Goal: Task Accomplishment & Management: Manage account settings

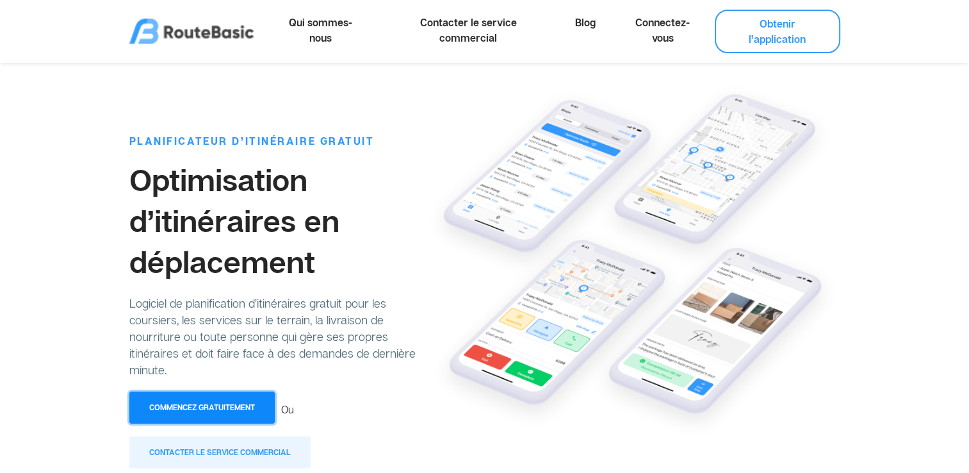
click at [209, 409] on button "Commencez gratuitement" at bounding box center [201, 407] width 145 height 32
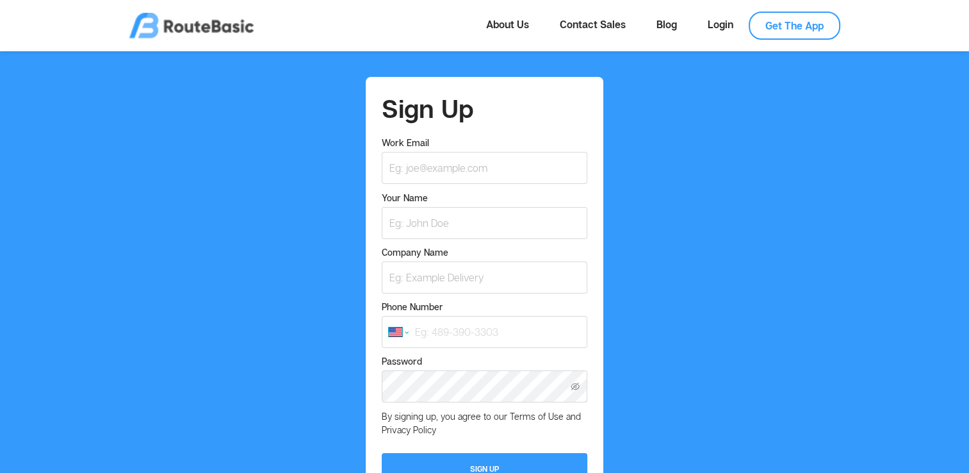
click at [391, 336] on select "International Afghanistan Åland Islands Albania Algeria American Samoa Andorra …" at bounding box center [398, 331] width 19 height 9
click at [389, 328] on select "International Afghanistan Åland Islands Albania Algeria American Samoa Andorra …" at bounding box center [398, 331] width 19 height 9
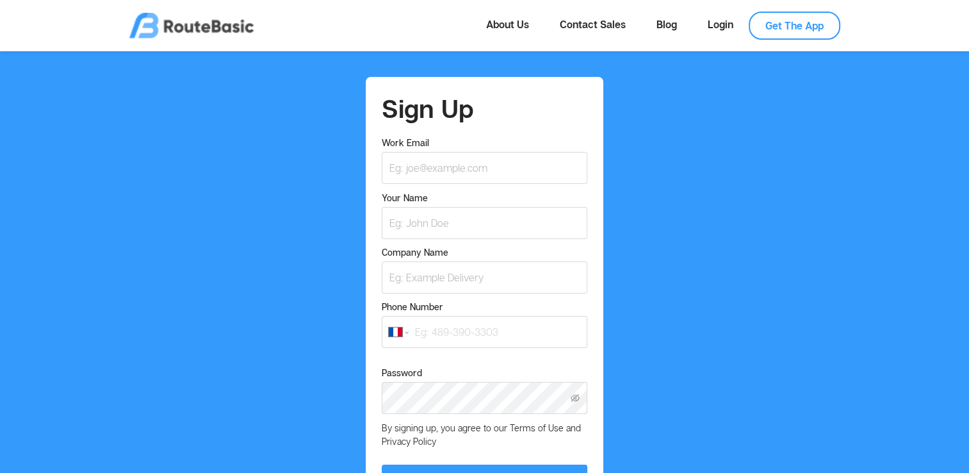
select select "FR"
click at [403, 161] on input "Work Email" at bounding box center [484, 168] width 205 height 32
type input "janaservices79@gmail.com"
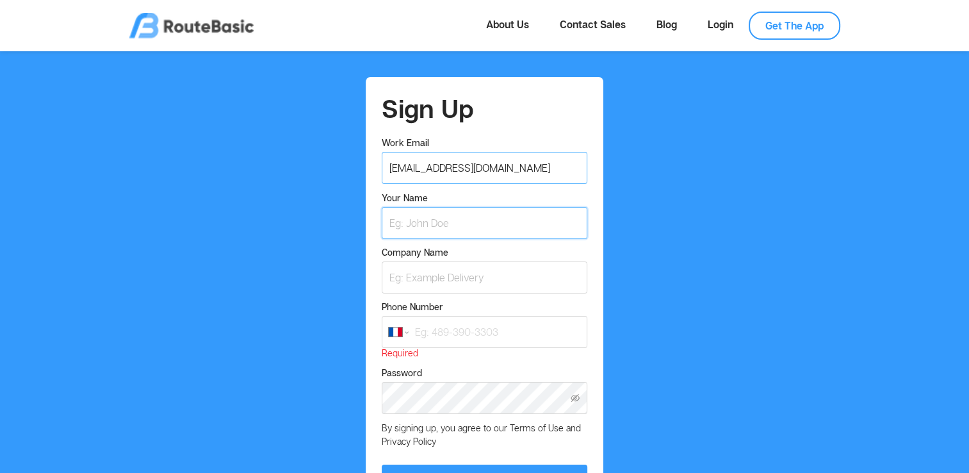
type input "SIDAHMED BENZAIDI"
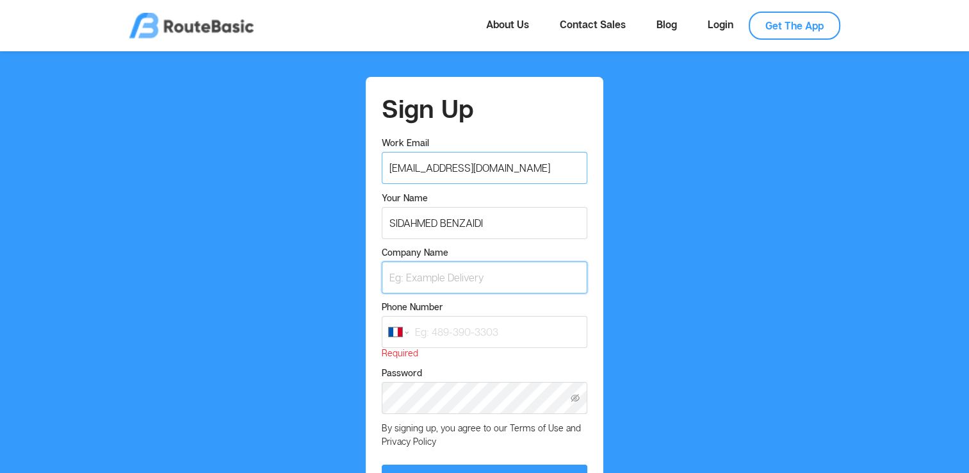
type input "janaservices"
type input "+33 7 69 57 20 37"
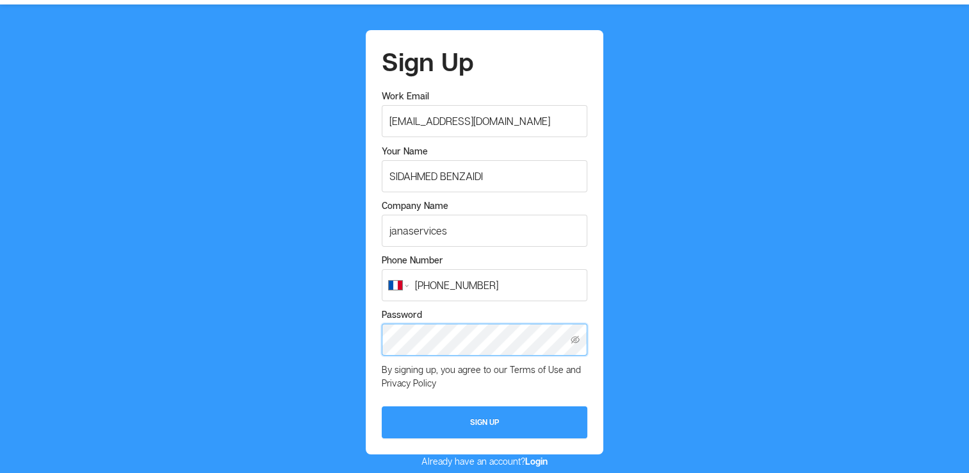
scroll to position [77, 0]
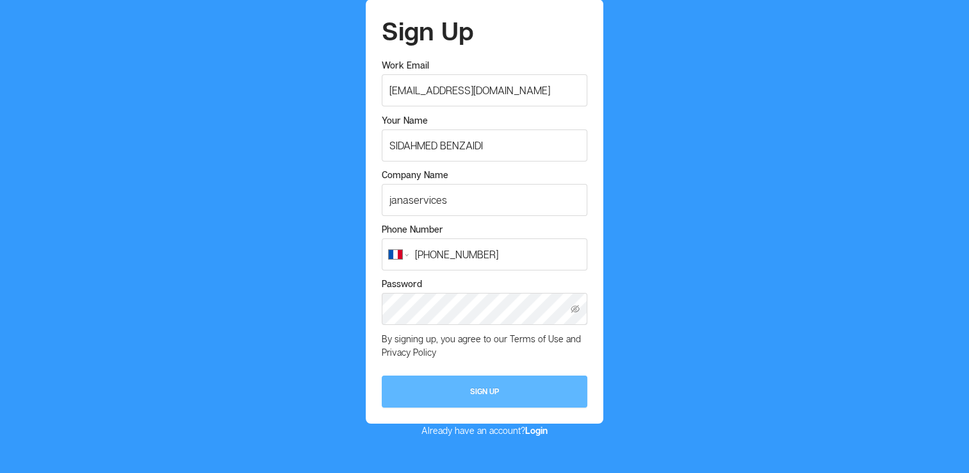
click at [526, 402] on button "Sign Up" at bounding box center [484, 391] width 205 height 32
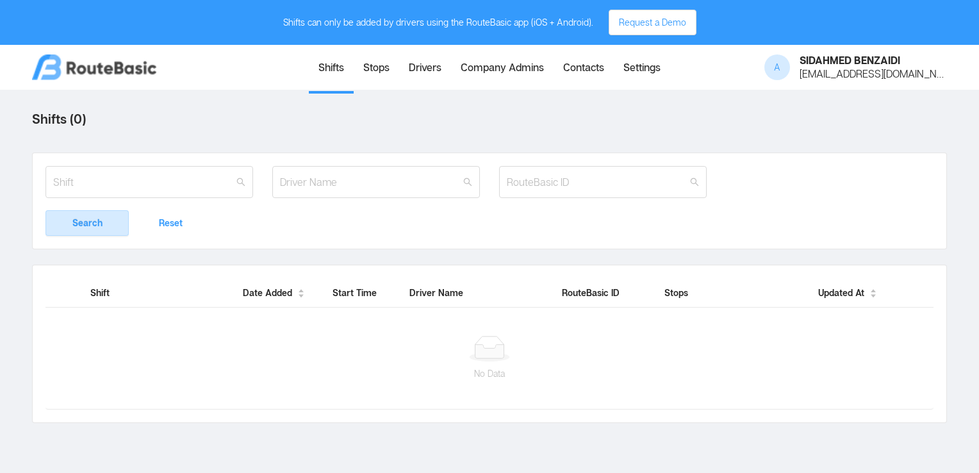
click at [326, 68] on link "Shifts" at bounding box center [331, 69] width 45 height 44
click at [179, 216] on button "Reset" at bounding box center [170, 223] width 83 height 26
click at [117, 231] on button "Search" at bounding box center [86, 223] width 83 height 26
click at [630, 15] on button "Request a Demo" at bounding box center [652, 23] width 88 height 26
click at [162, 183] on input "text" at bounding box center [148, 182] width 207 height 32
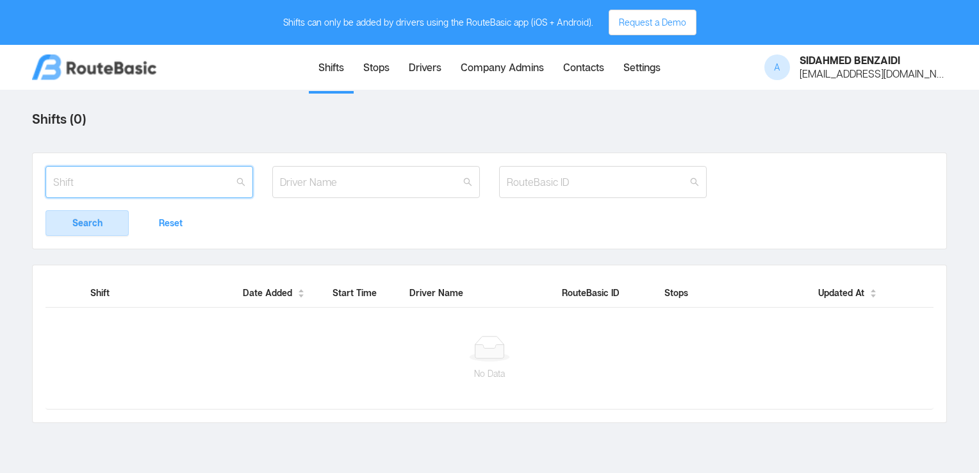
click at [163, 181] on input "text" at bounding box center [148, 182] width 207 height 32
paste input "Hi your parcel is on its way. You may check the live location here dolr.in/17LiC"
type input "H"
paste input "Animal-Nutrition, 216 Avenue du 8 Mai 1945, 86000 Poitiers, France"
type input "A"
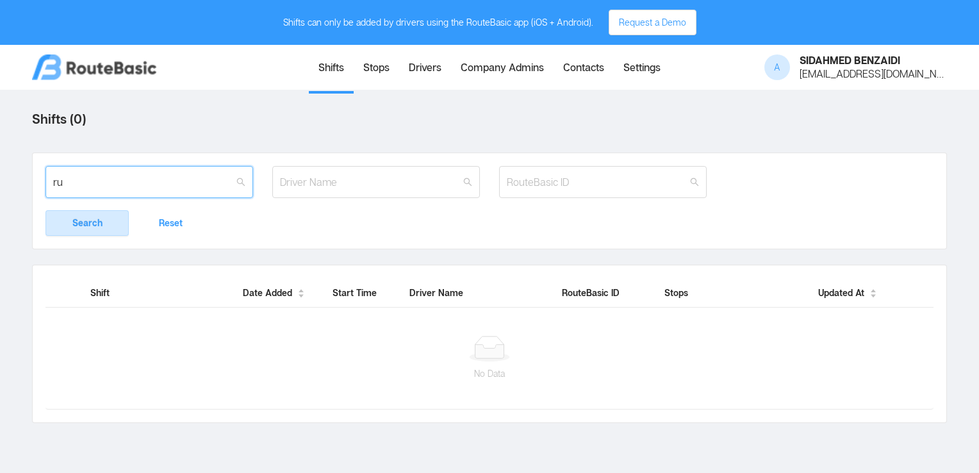
type input "r"
click at [111, 68] on img at bounding box center [94, 67] width 124 height 26
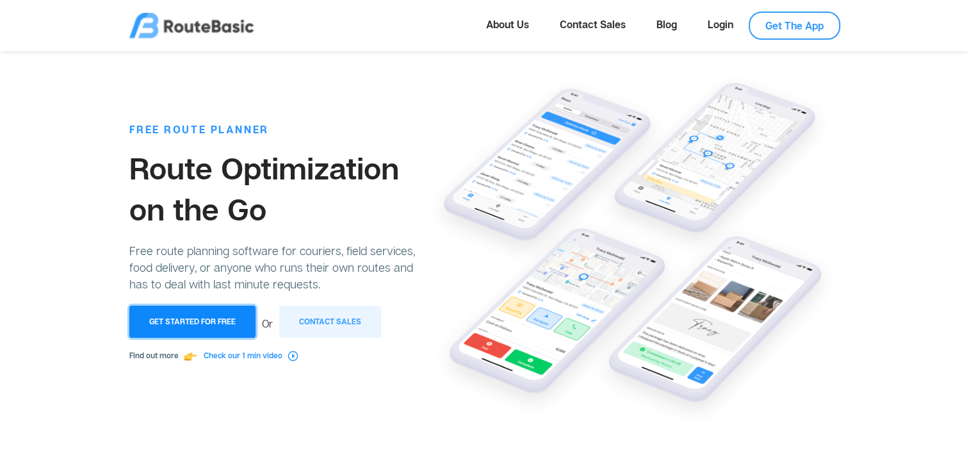
click at [188, 320] on button "Get Started for Free" at bounding box center [192, 321] width 126 height 32
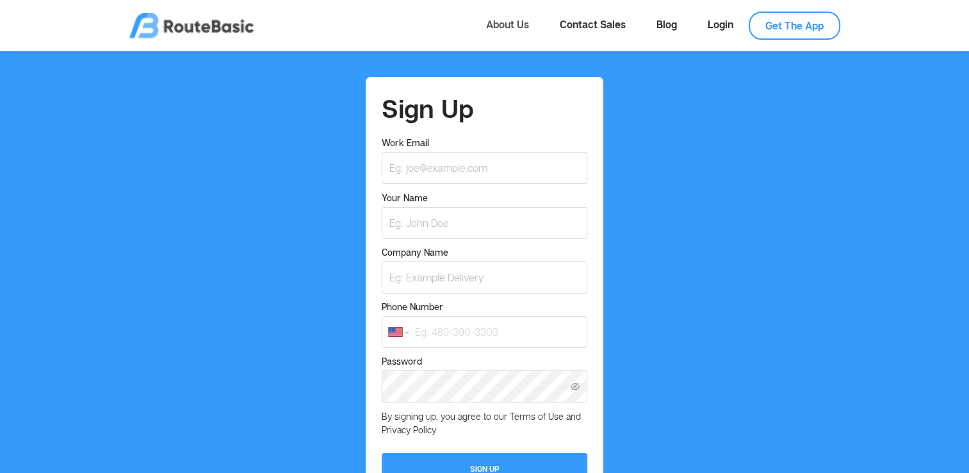
click at [496, 22] on link "About Us" at bounding box center [508, 25] width 74 height 26
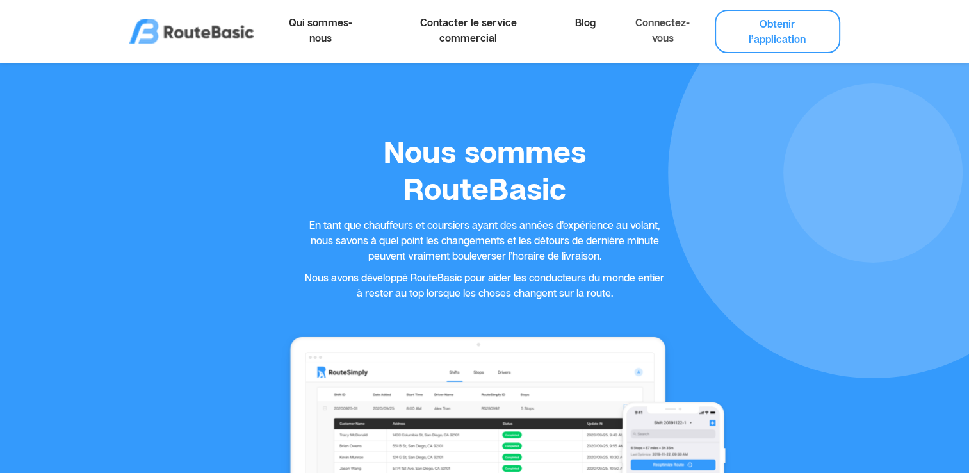
click at [663, 28] on link "Connectez-vous" at bounding box center [663, 30] width 104 height 41
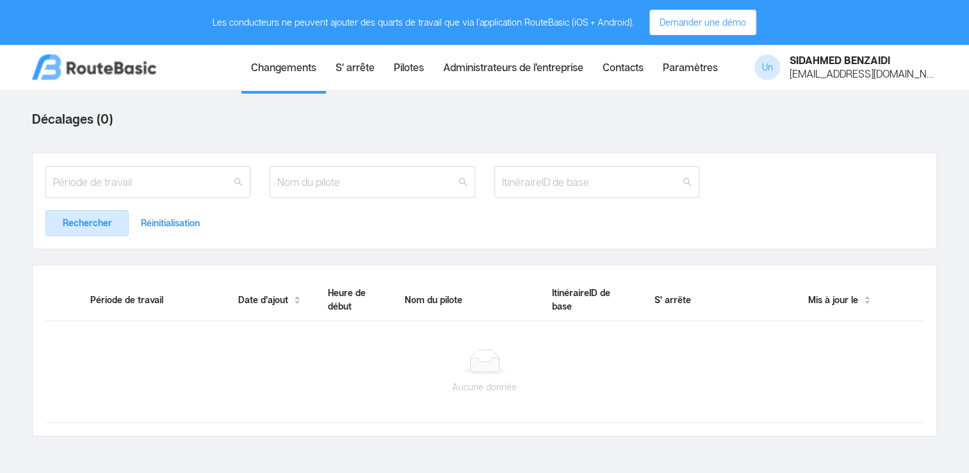
click at [717, 65] on link "Paramètres" at bounding box center [690, 69] width 74 height 44
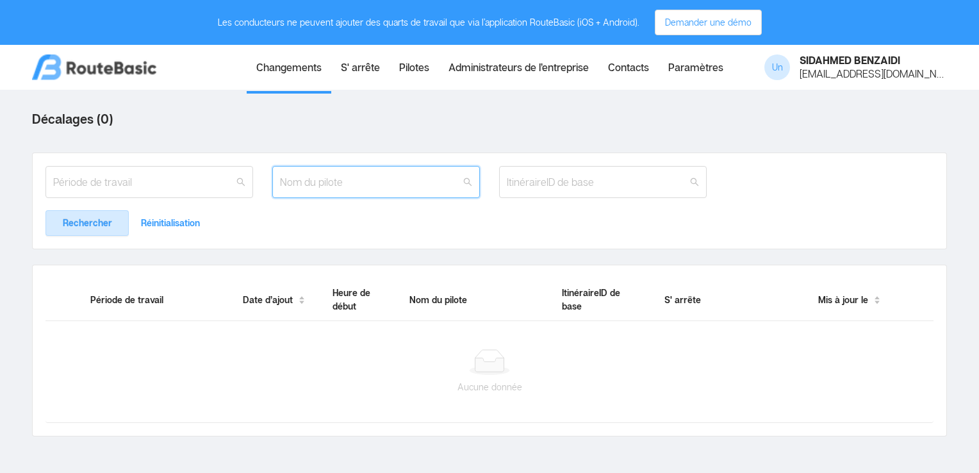
click at [315, 181] on input "text" at bounding box center [375, 182] width 207 height 32
type input "benzaidi"
click at [190, 170] on input "text" at bounding box center [148, 182] width 207 height 32
click at [362, 73] on link "S' arrête" at bounding box center [360, 69] width 58 height 44
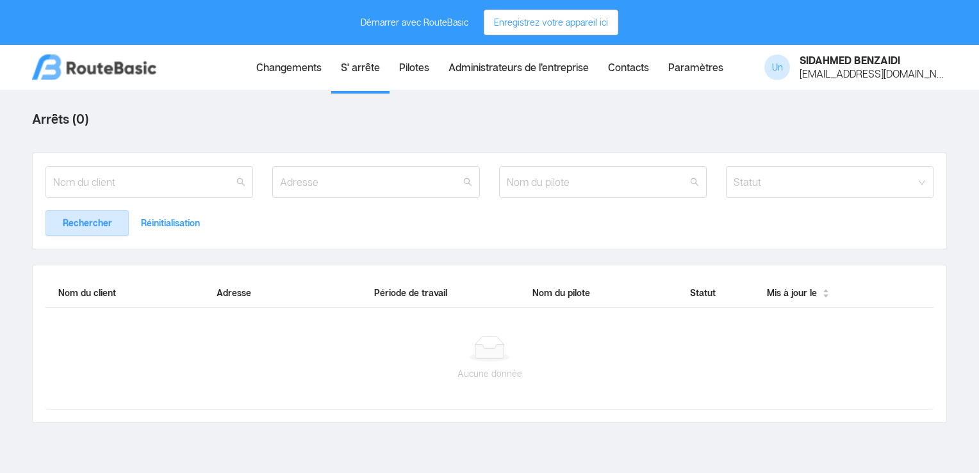
click at [400, 73] on link "Pilotes" at bounding box center [413, 69] width 49 height 44
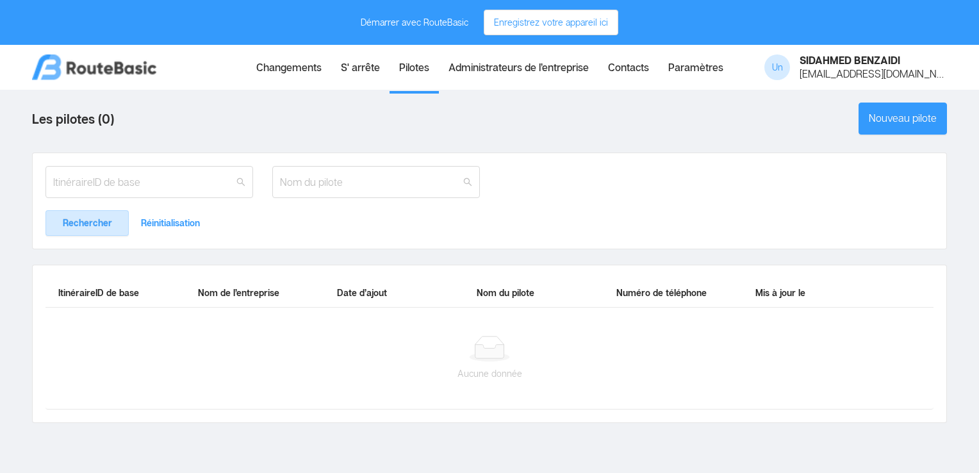
click at [459, 69] on link "Administrateurs de l’entreprise" at bounding box center [518, 69] width 159 height 44
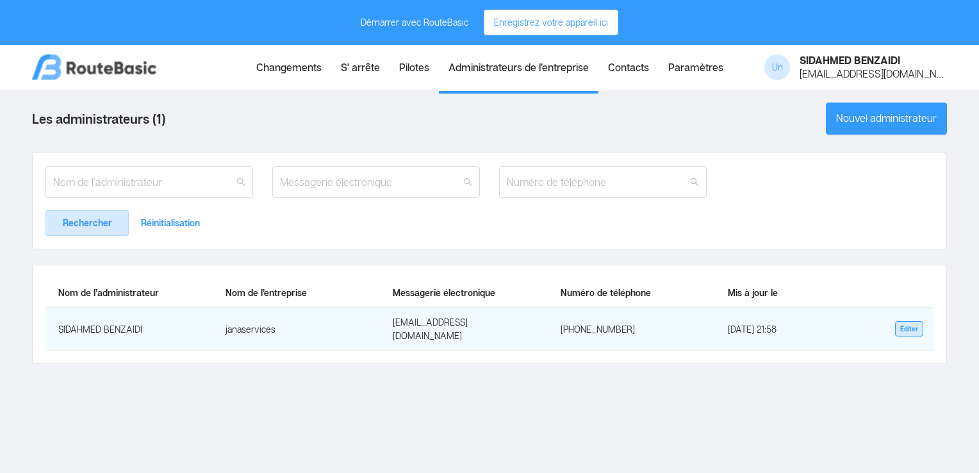
click at [907, 321] on button "Éditer" at bounding box center [909, 328] width 28 height 15
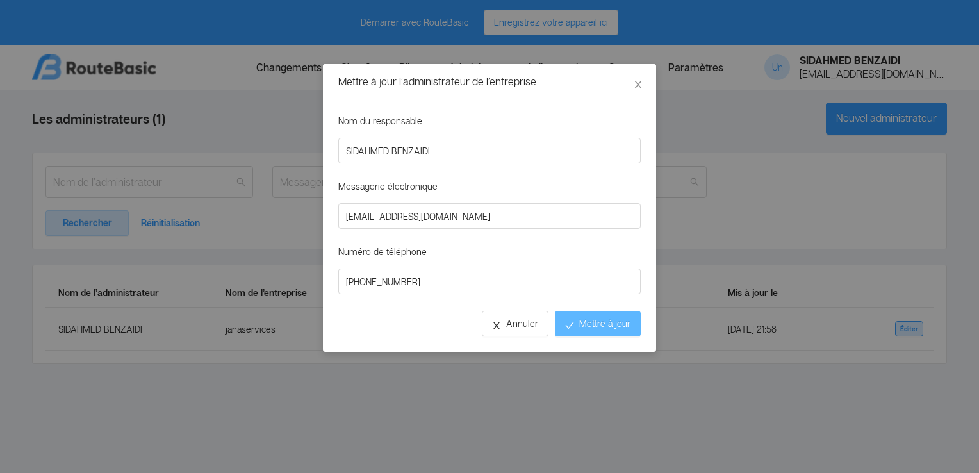
click at [589, 316] on button "Mettre à jour" at bounding box center [598, 324] width 86 height 26
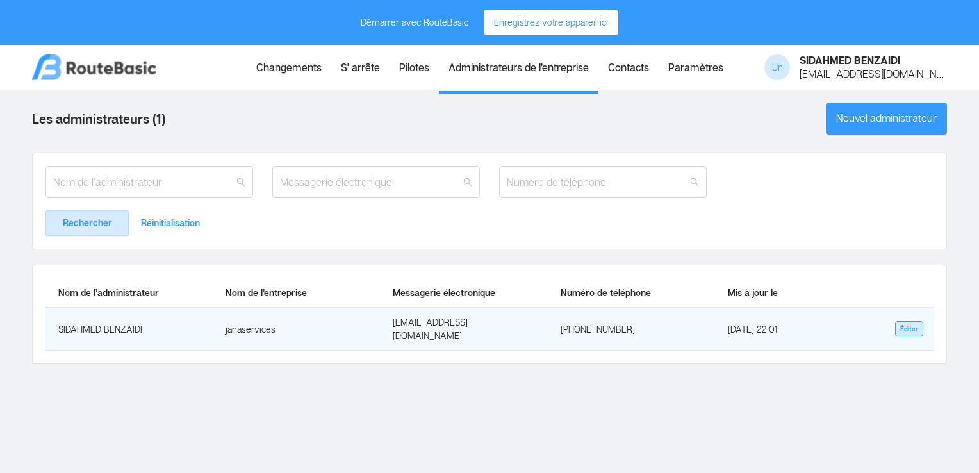
click at [128, 322] on td "SIDAHMED BENZAIDI" at bounding box center [128, 328] width 167 height 43
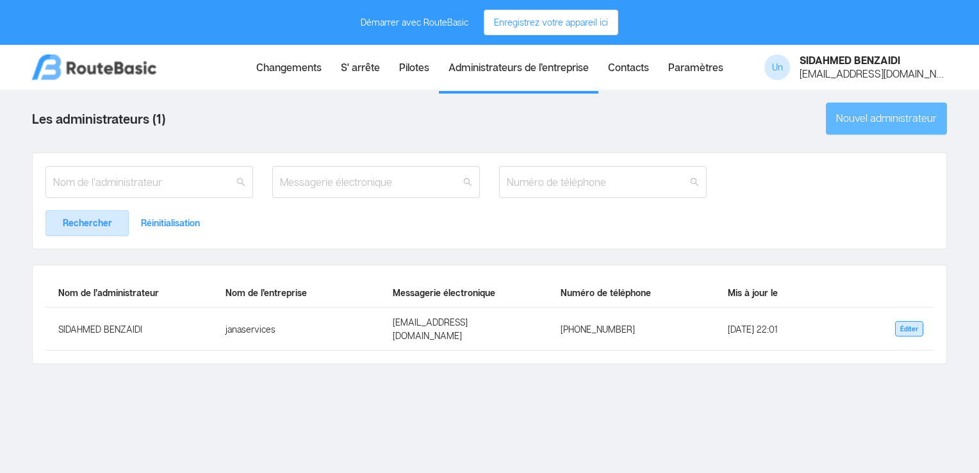
click at [833, 119] on button "Nouvel administrateur" at bounding box center [885, 118] width 121 height 32
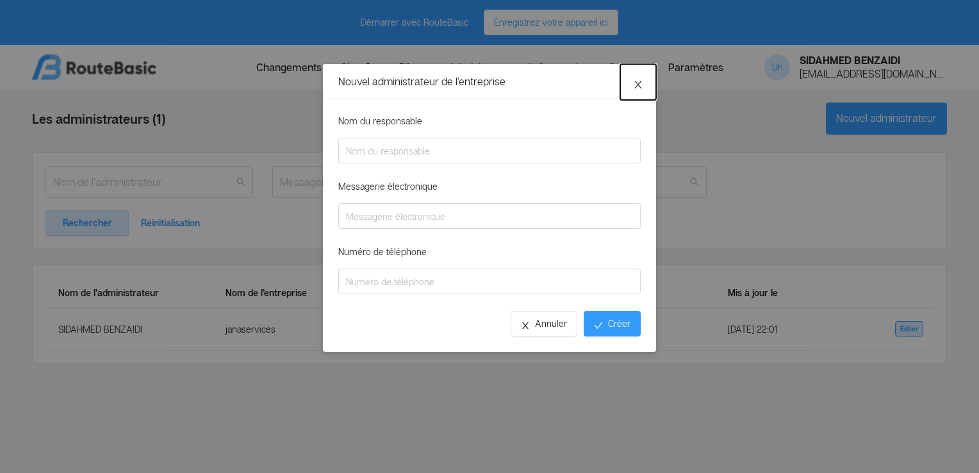
click at [634, 81] on icon "Icône : Fermer" at bounding box center [638, 84] width 10 height 10
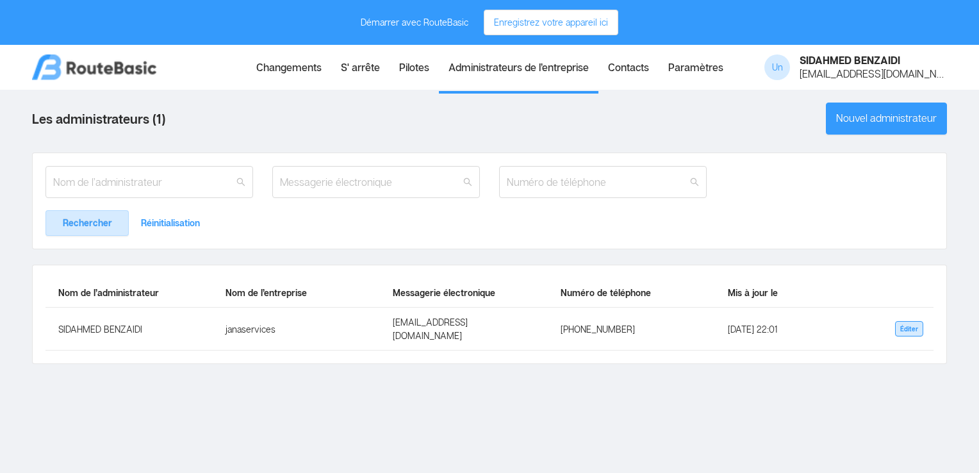
click at [646, 70] on link "Contacts" at bounding box center [628, 69] width 60 height 44
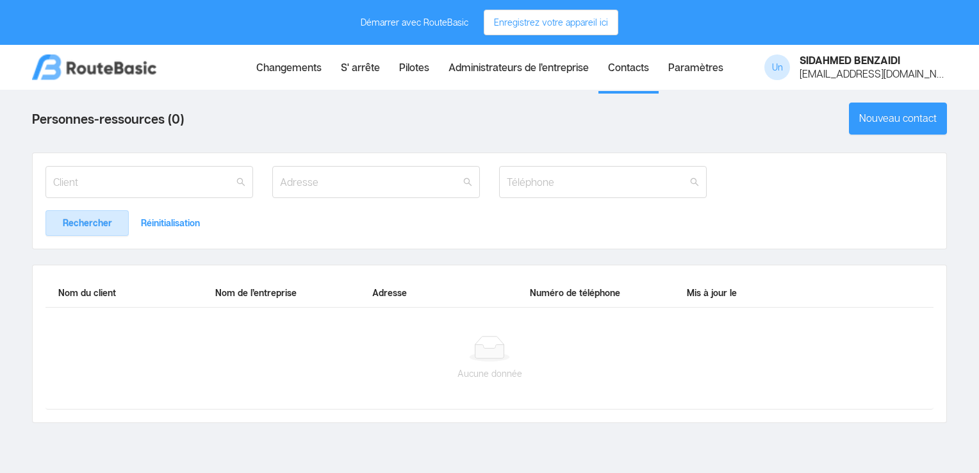
click at [682, 68] on link "Paramètres" at bounding box center [695, 69] width 74 height 44
click at [271, 78] on link "Changements" at bounding box center [289, 69] width 85 height 44
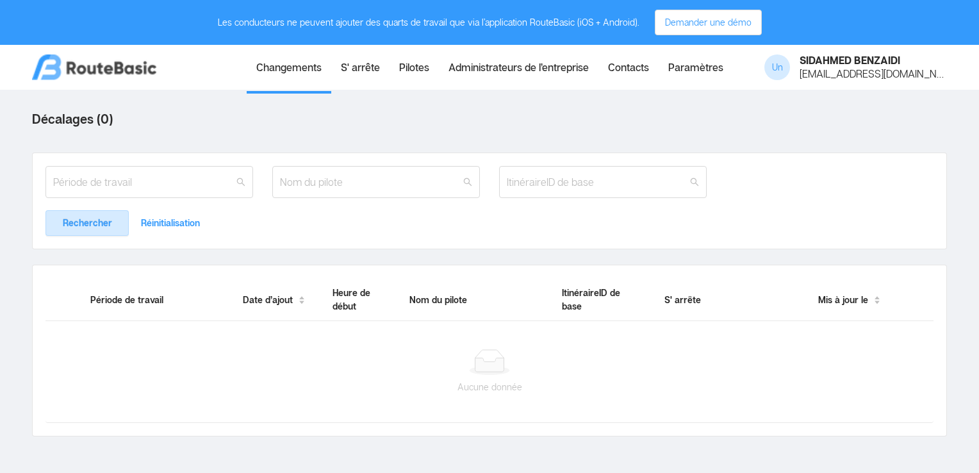
click at [96, 65] on img at bounding box center [94, 67] width 124 height 26
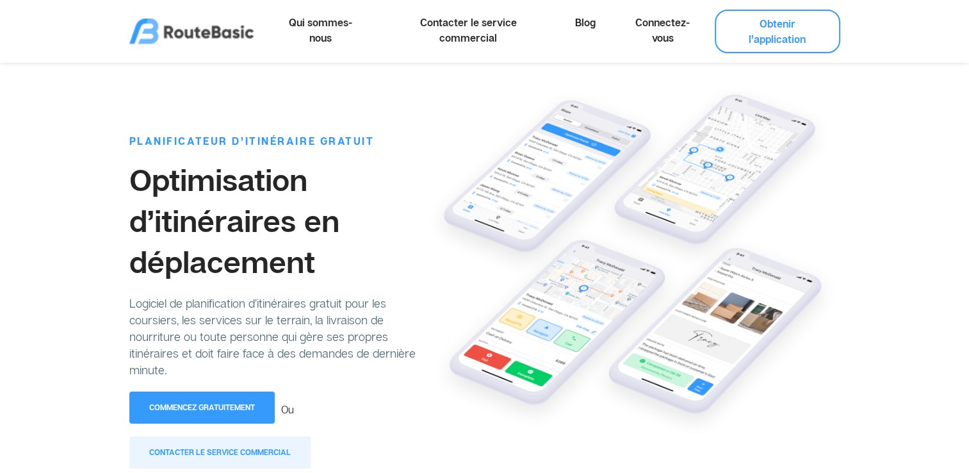
click at [763, 42] on link "Obtenir l’application" at bounding box center [778, 32] width 126 height 44
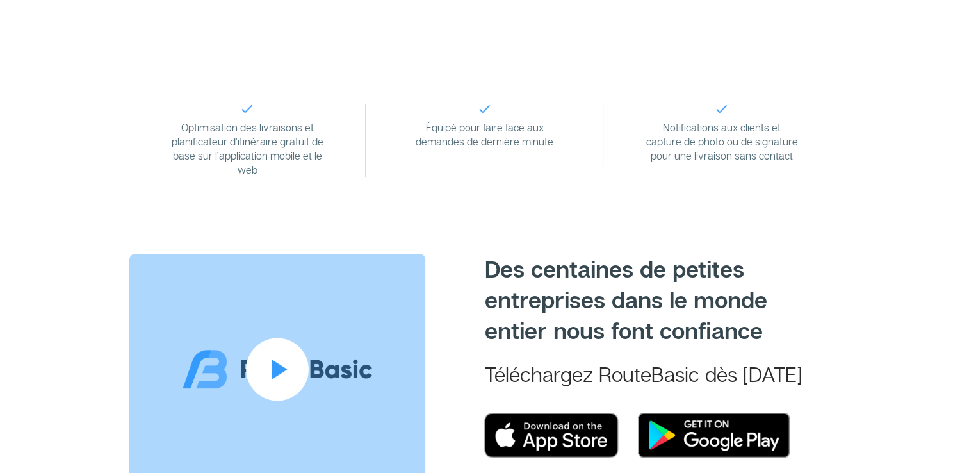
scroll to position [112, 0]
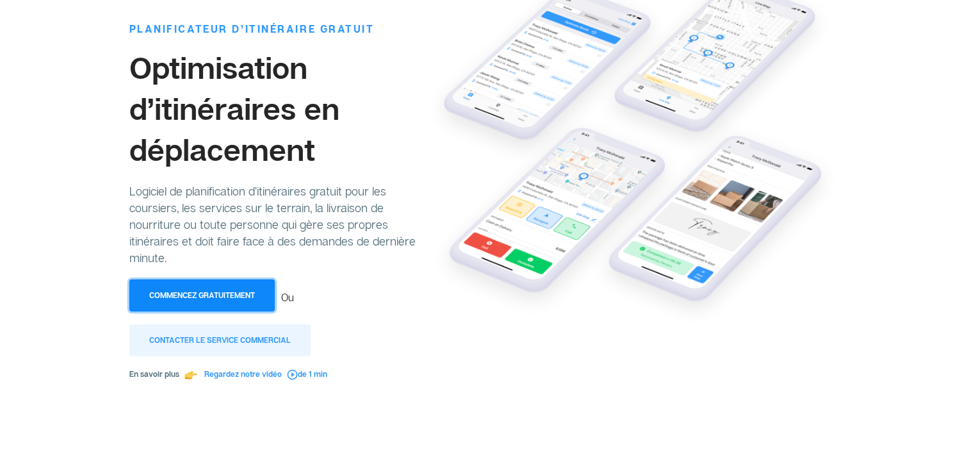
click at [182, 291] on button "Commencez gratuitement" at bounding box center [201, 295] width 145 height 32
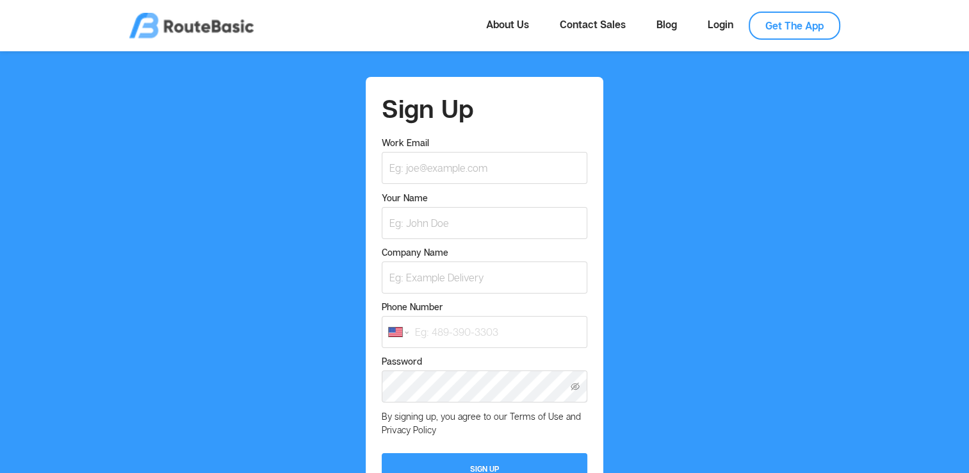
click at [781, 29] on link "Get The App" at bounding box center [795, 26] width 92 height 28
click at [512, 17] on link "About Us" at bounding box center [508, 25] width 74 height 26
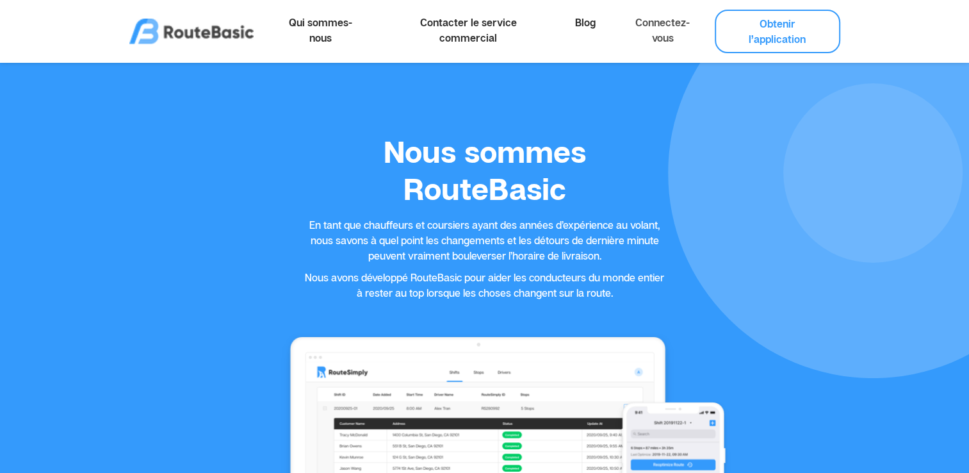
click at [655, 24] on link "Connectez-vous" at bounding box center [663, 30] width 104 height 41
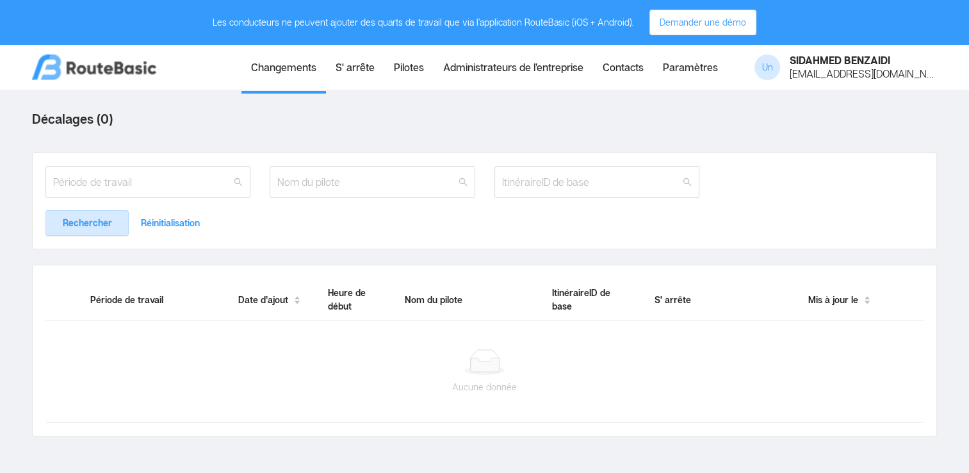
click at [852, 58] on div "SIDAHMED BENZAIDI" at bounding box center [863, 60] width 147 height 11
click at [694, 121] on main "Décalages ( 0 ) Rechercher Réinitialisation Période de travail Date d’ajout Heu…" at bounding box center [484, 365] width 969 height 551
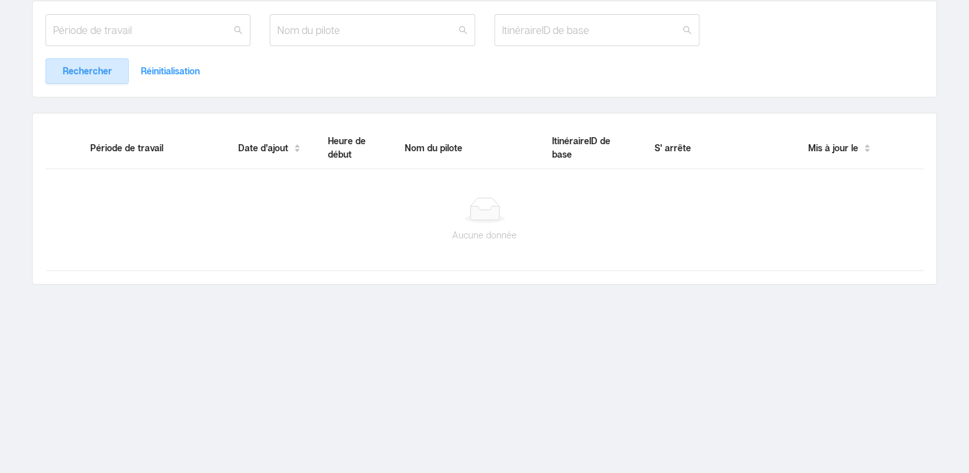
scroll to position [167, 0]
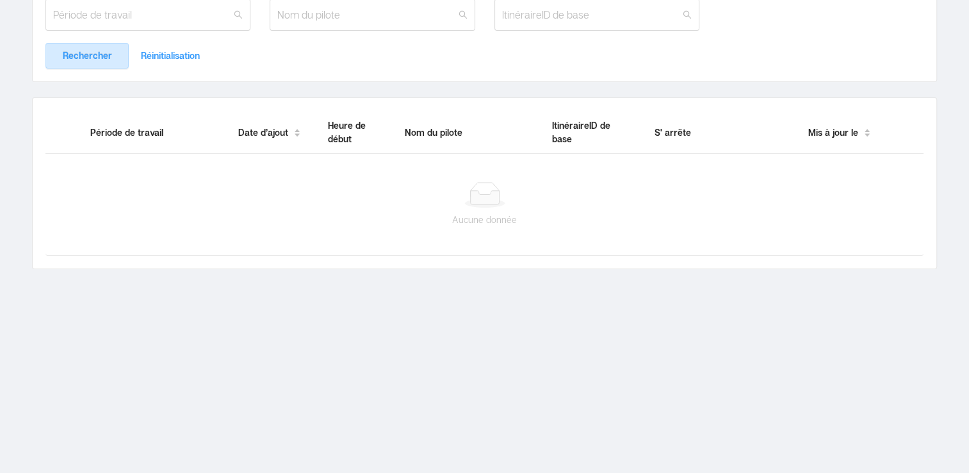
click at [152, 129] on span "Période de travail" at bounding box center [126, 132] width 73 height 11
click at [272, 139] on div "Date d’ajout" at bounding box center [269, 132] width 63 height 13
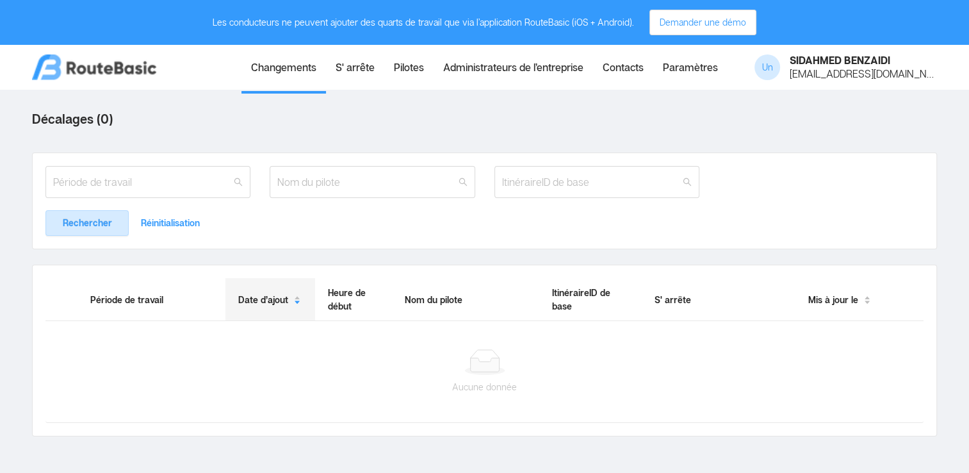
scroll to position [2, 0]
